Goal: Contribute content: Add original content to the website for others to see

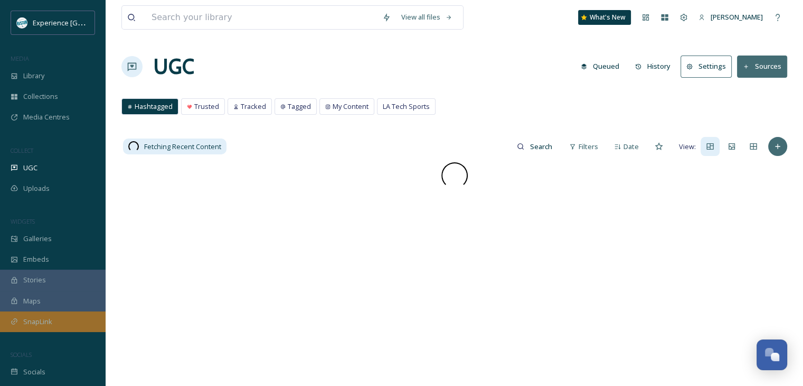
click at [53, 321] on div "SnapLink" at bounding box center [53, 321] width 106 height 21
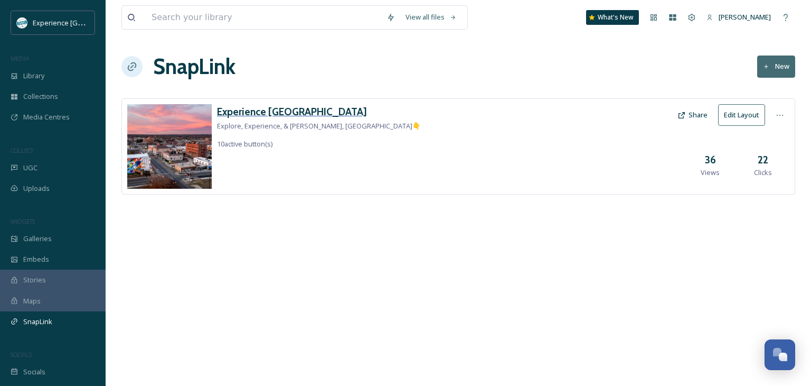
click at [261, 114] on h3 "Experience [GEOGRAPHIC_DATA]" at bounding box center [319, 111] width 204 height 15
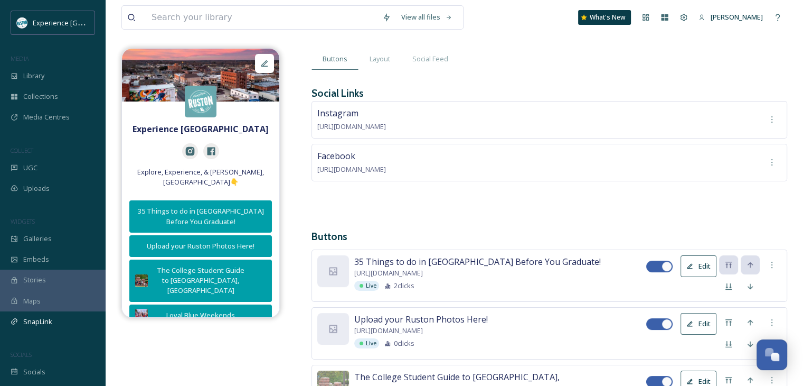
scroll to position [106, 0]
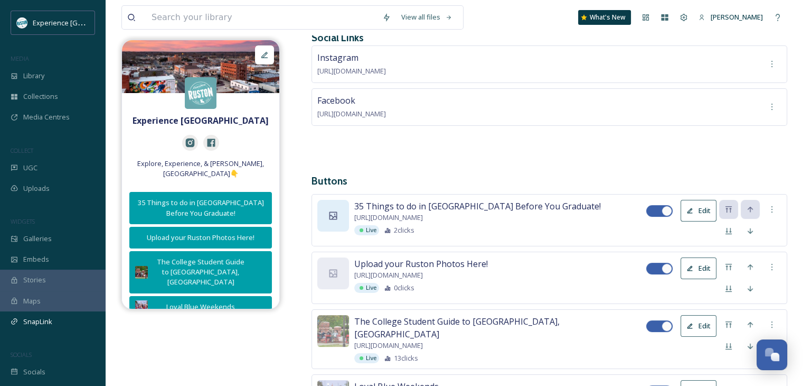
click at [329, 217] on icon at bounding box center [333, 215] width 11 height 11
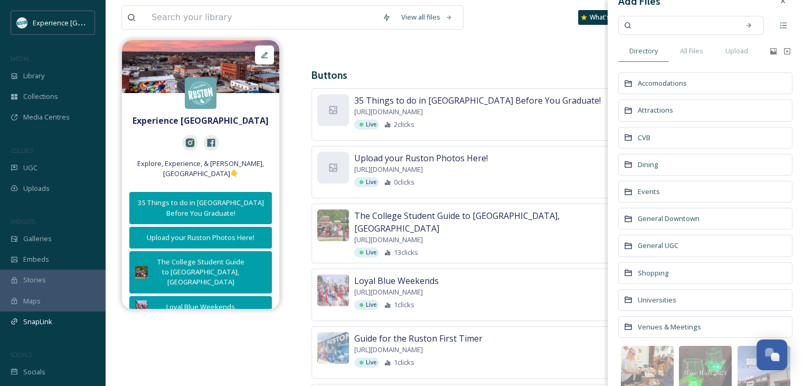
scroll to position [0, 0]
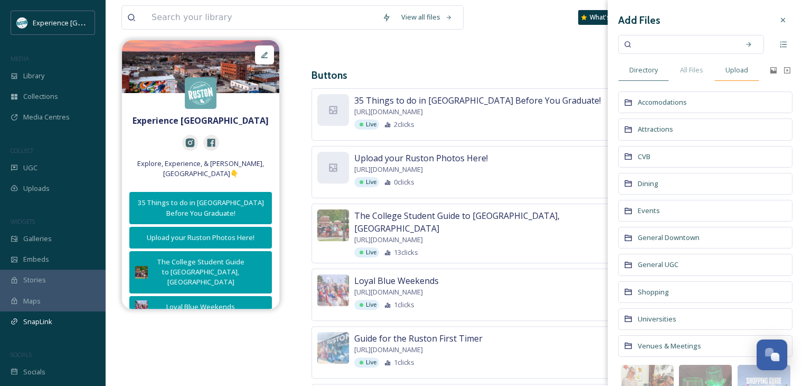
click at [735, 72] on span "Upload" at bounding box center [737, 70] width 23 height 10
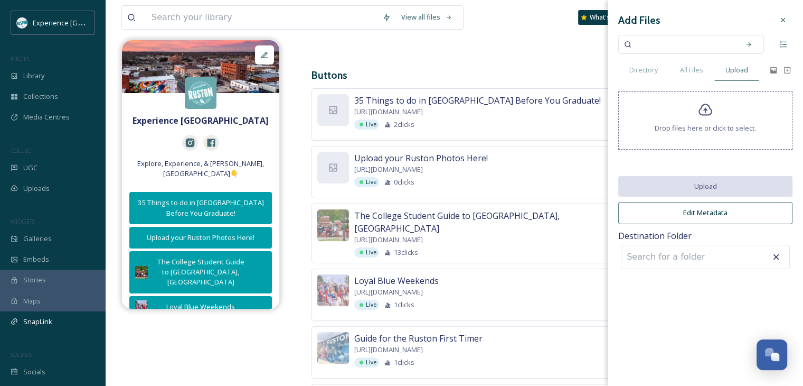
click at [707, 126] on span "Drop files here or click to select." at bounding box center [705, 128] width 101 height 10
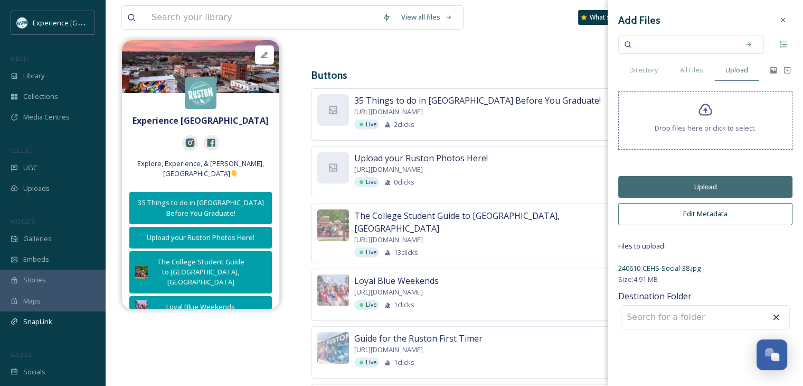
click at [680, 189] on button "Upload" at bounding box center [705, 187] width 174 height 22
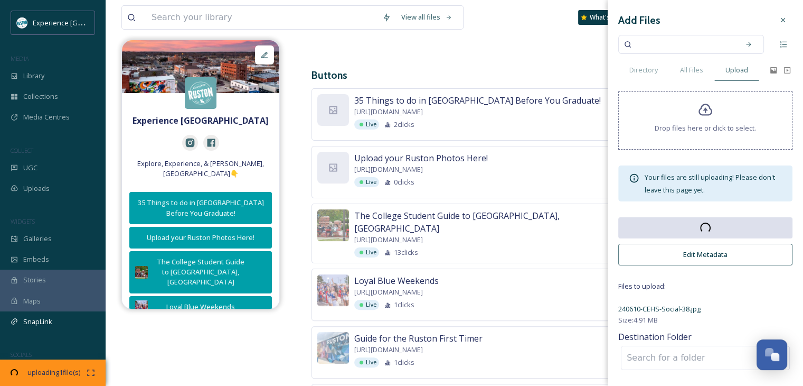
scroll to position [317, 0]
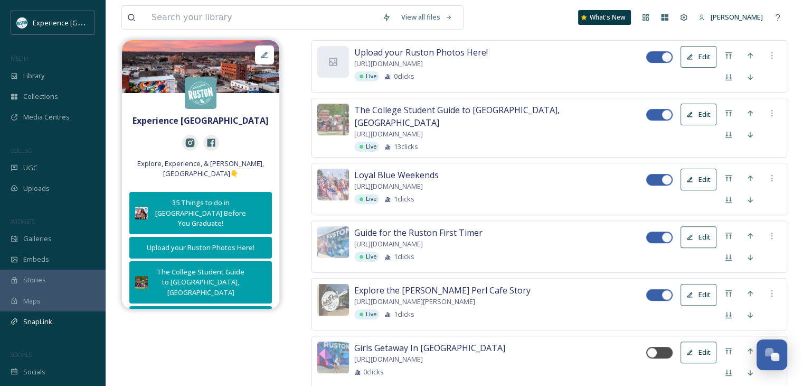
click at [292, 156] on div "Experience [PERSON_NAME] Explore, Experience, & Enjoy Ruston, [GEOGRAPHIC_DATA]…" at bounding box center [454, 244] width 666 height 926
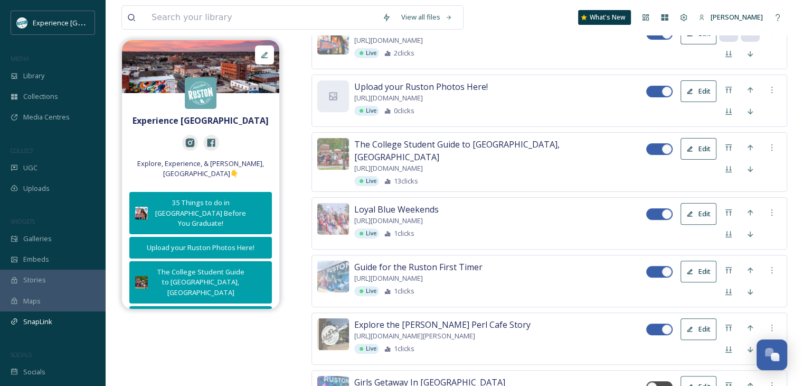
scroll to position [264, 0]
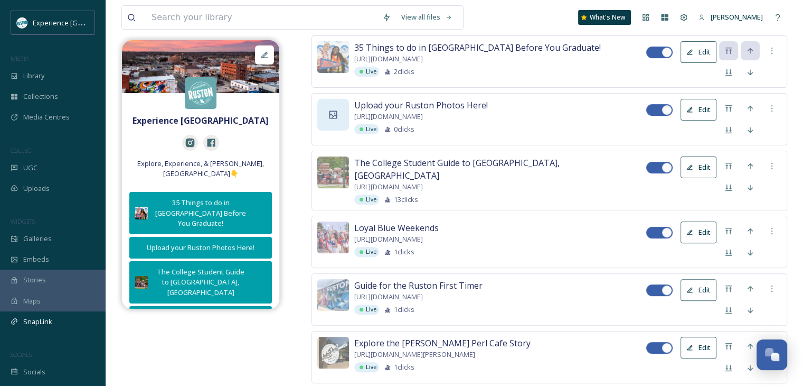
click at [330, 115] on icon at bounding box center [333, 114] width 11 height 11
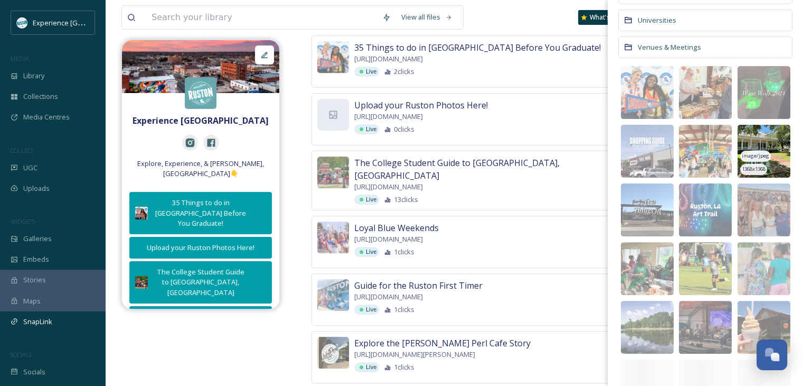
scroll to position [317, 0]
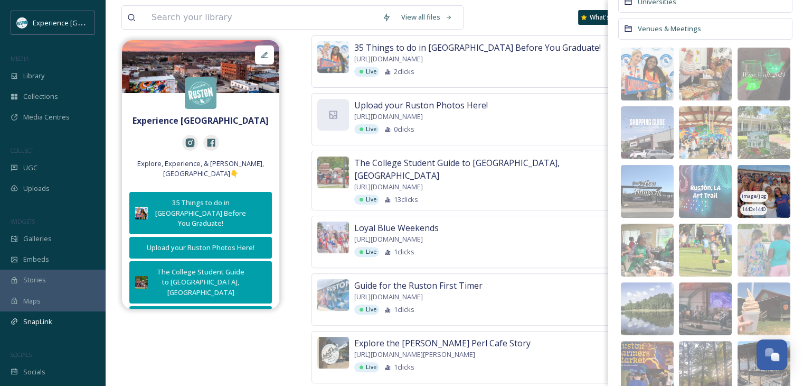
click at [764, 176] on img at bounding box center [764, 191] width 53 height 53
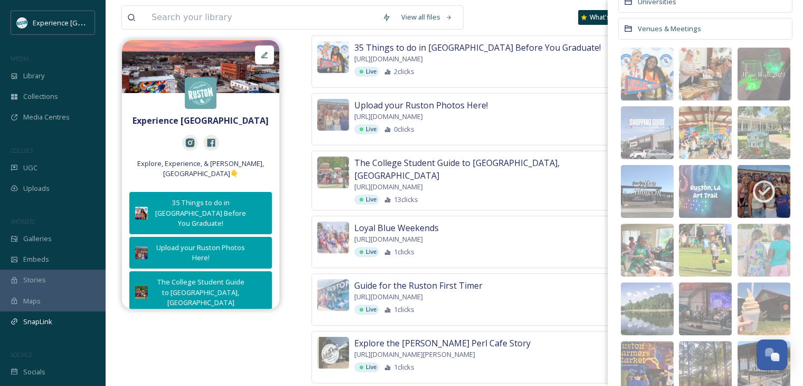
click at [294, 102] on div "Experience [PERSON_NAME] Explore, Experience, & Enjoy Ruston, [GEOGRAPHIC_DATA]…" at bounding box center [454, 297] width 666 height 926
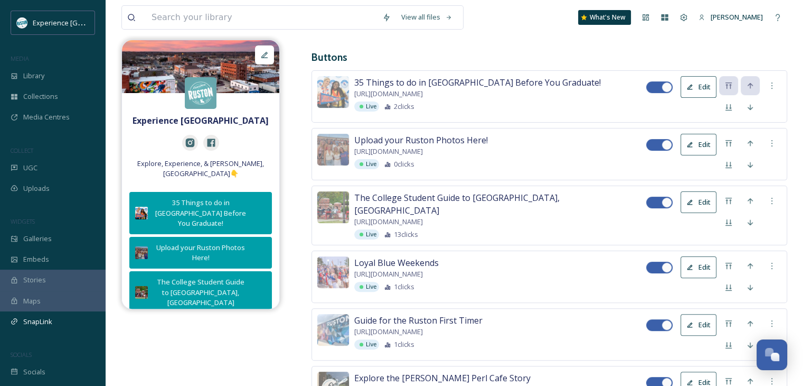
scroll to position [211, 0]
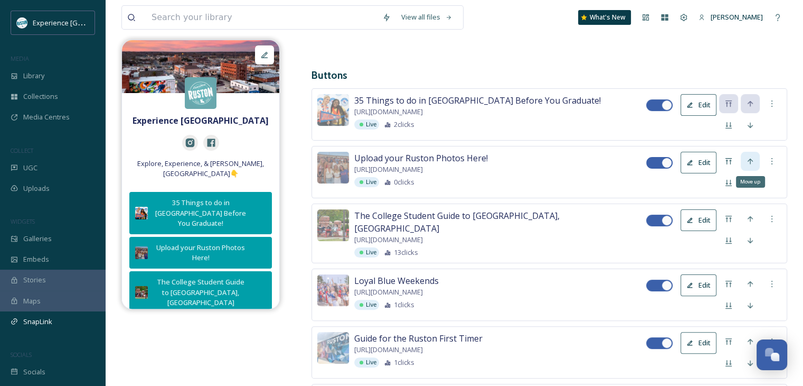
click at [748, 157] on icon at bounding box center [750, 161] width 8 height 8
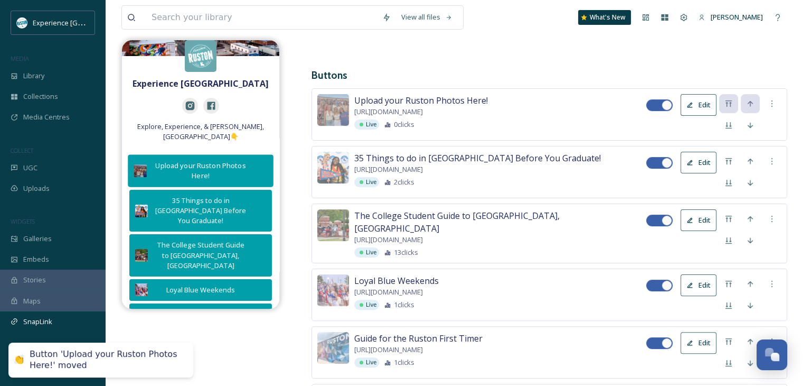
scroll to position [53, 0]
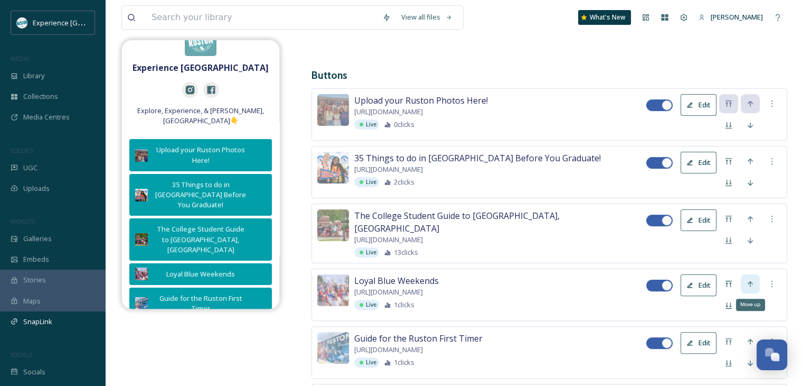
click at [753, 279] on icon at bounding box center [750, 283] width 8 height 8
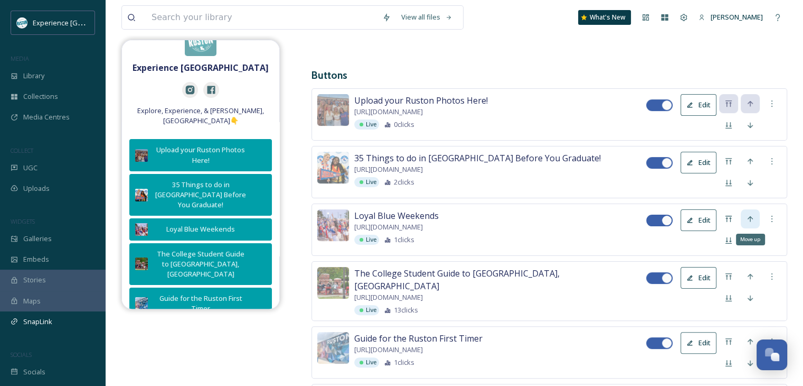
click at [750, 214] on icon at bounding box center [750, 218] width 8 height 8
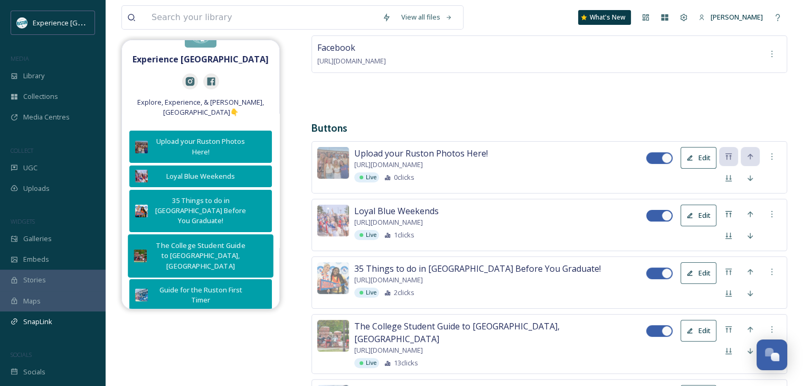
scroll to position [0, 0]
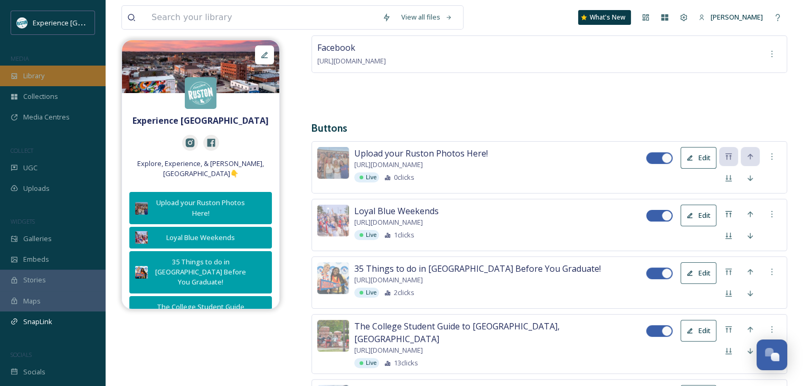
click at [61, 77] on div "Library" at bounding box center [53, 75] width 106 height 21
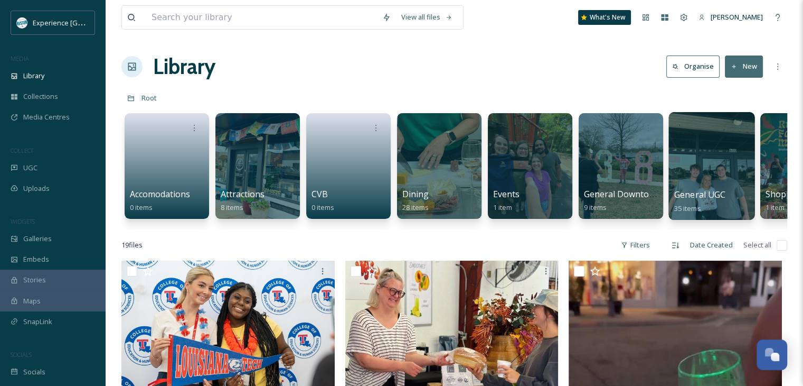
click at [698, 163] on div at bounding box center [712, 166] width 86 height 108
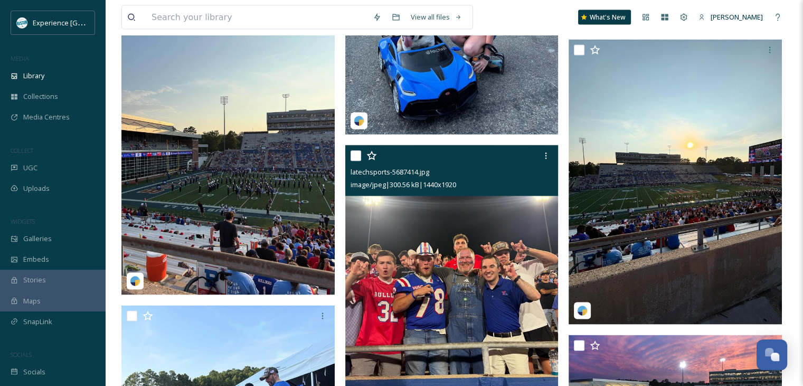
scroll to position [2113, 0]
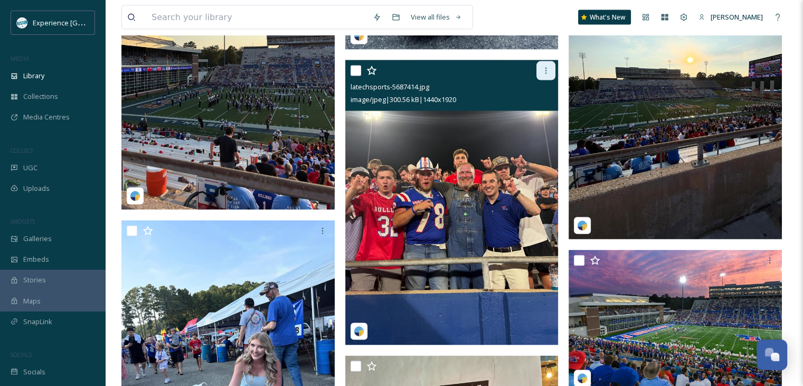
click at [548, 70] on icon at bounding box center [546, 71] width 8 height 8
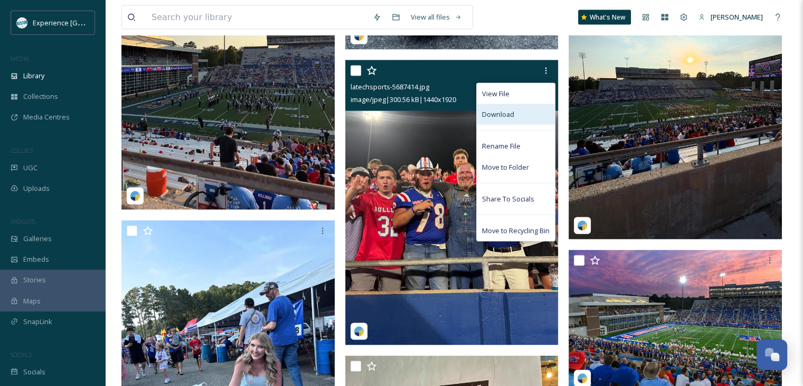
click at [518, 120] on div "Download" at bounding box center [516, 114] width 78 height 21
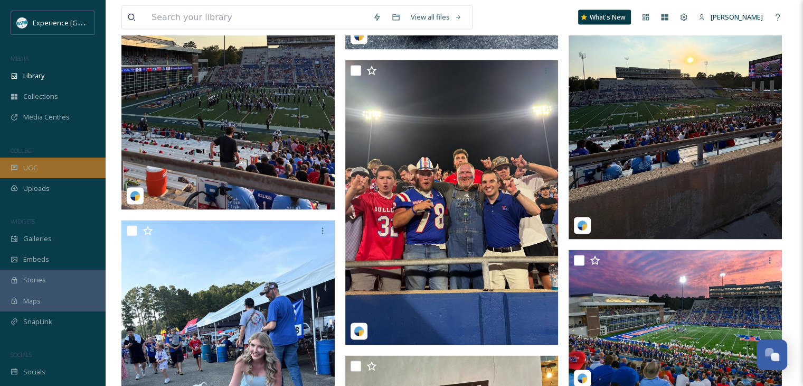
click at [52, 170] on div "UGC" at bounding box center [53, 167] width 106 height 21
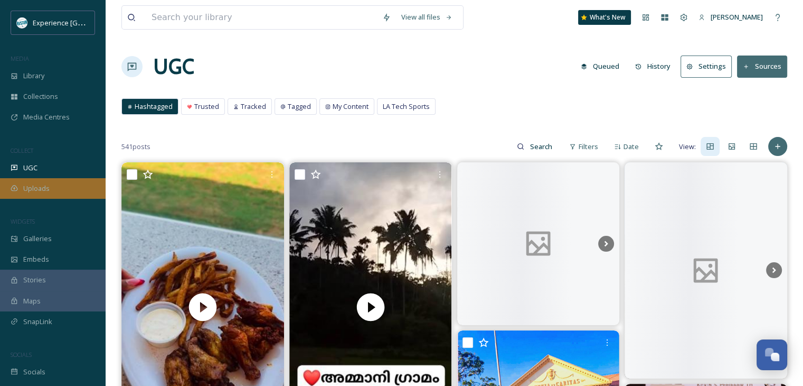
click at [60, 184] on div "Uploads" at bounding box center [53, 188] width 106 height 21
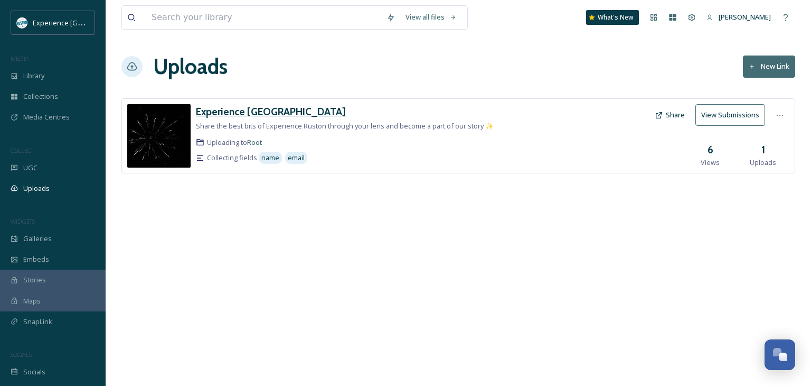
click at [265, 111] on h3 "Experience [GEOGRAPHIC_DATA]" at bounding box center [271, 111] width 150 height 13
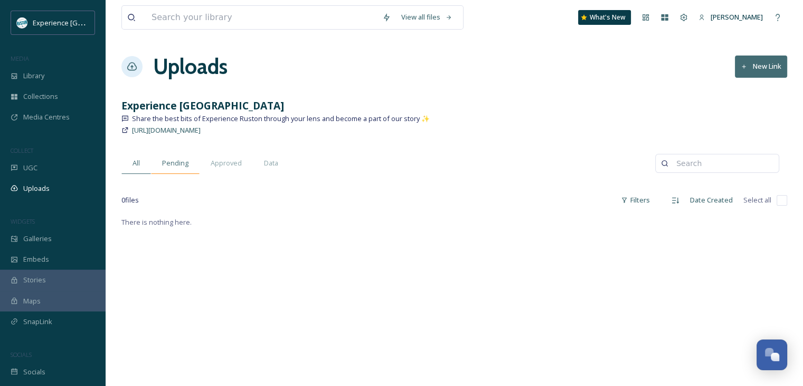
click at [167, 165] on span "Pending" at bounding box center [175, 163] width 26 height 10
click at [211, 164] on span "Approved" at bounding box center [226, 163] width 31 height 10
click at [262, 159] on div "Data" at bounding box center [271, 163] width 36 height 22
click at [135, 166] on span "All" at bounding box center [136, 163] width 7 height 10
click at [54, 190] on div "Uploads" at bounding box center [53, 188] width 106 height 21
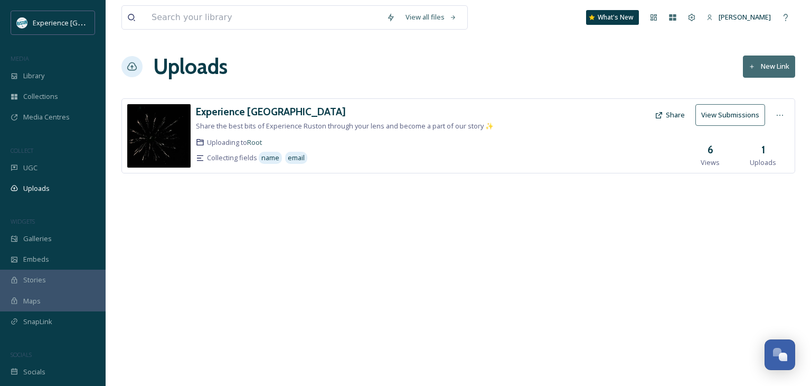
click at [762, 150] on h3 "1" at bounding box center [764, 149] width 4 height 15
click at [717, 117] on button "View Submissions" at bounding box center [731, 115] width 70 height 22
